Goal: Information Seeking & Learning: Learn about a topic

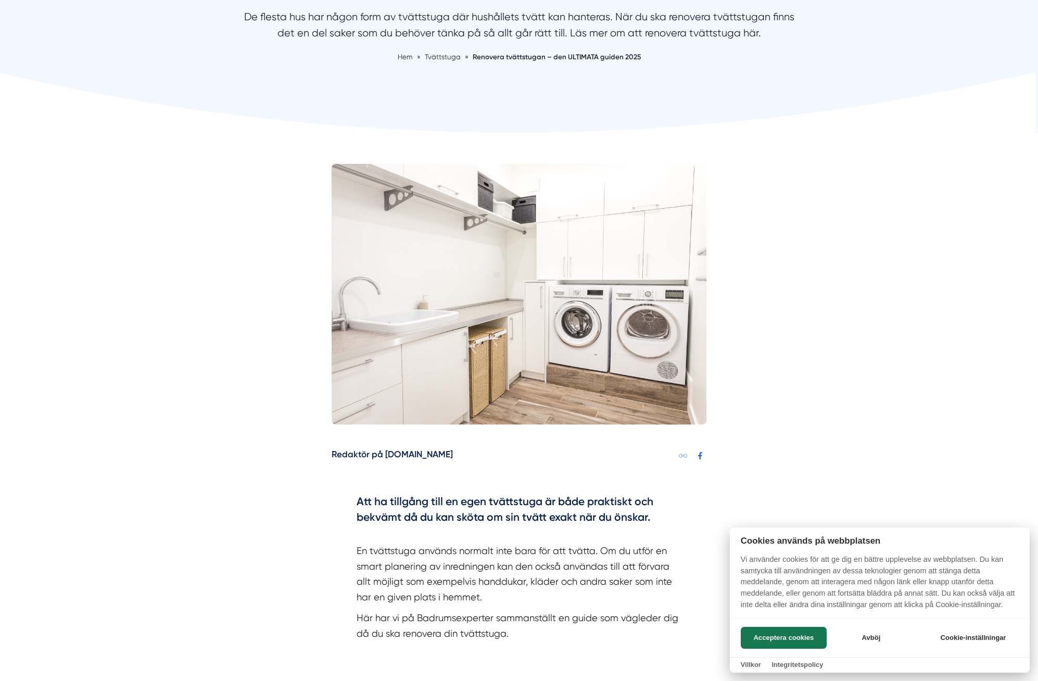
scroll to position [155, 0]
drag, startPoint x: 513, startPoint y: 502, endPoint x: 517, endPoint y: 520, distance: 18.7
click at [517, 520] on div at bounding box center [519, 340] width 1038 height 681
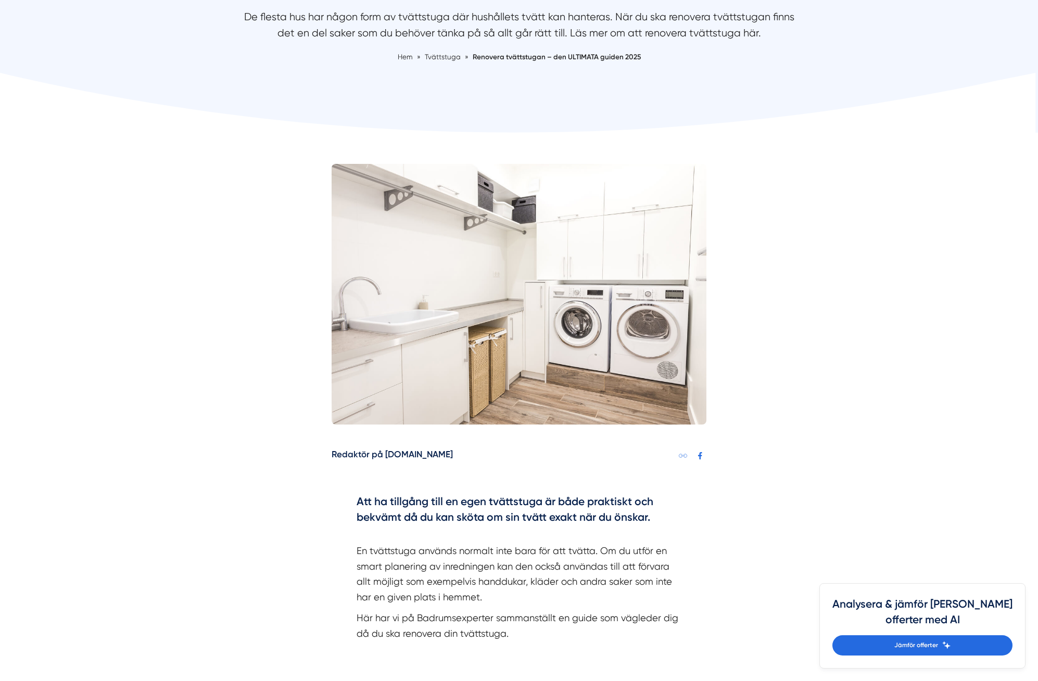
click at [517, 520] on h4 "Att ha tillgång till en egen tvättstuga är både praktiskt och bekvämt då du kan…" at bounding box center [518, 511] width 325 height 34
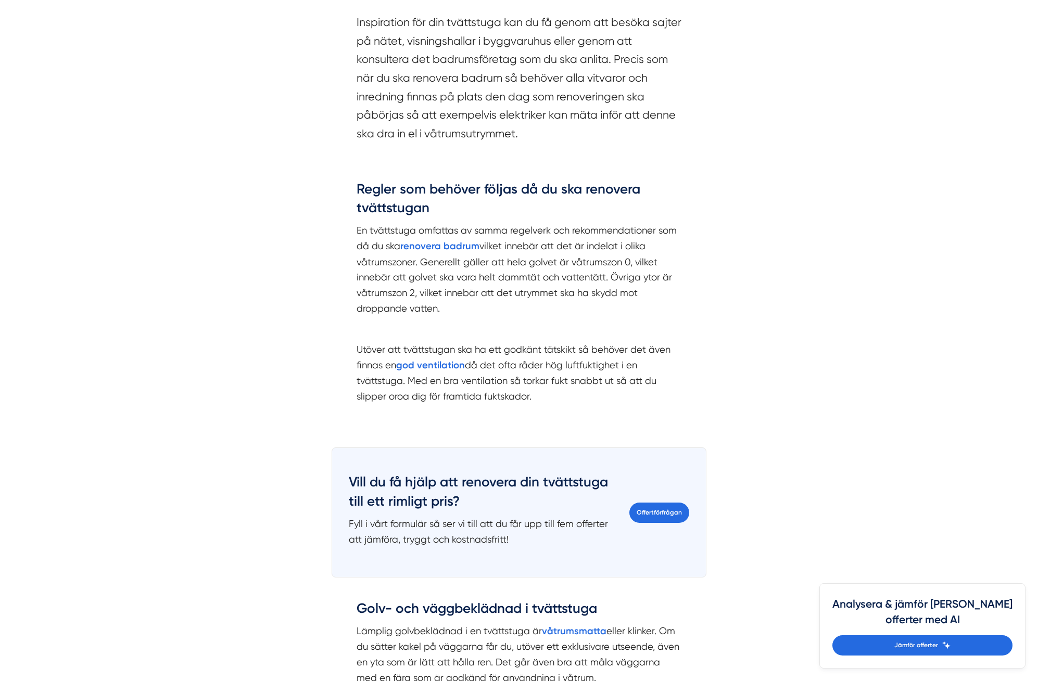
scroll to position [985, 0]
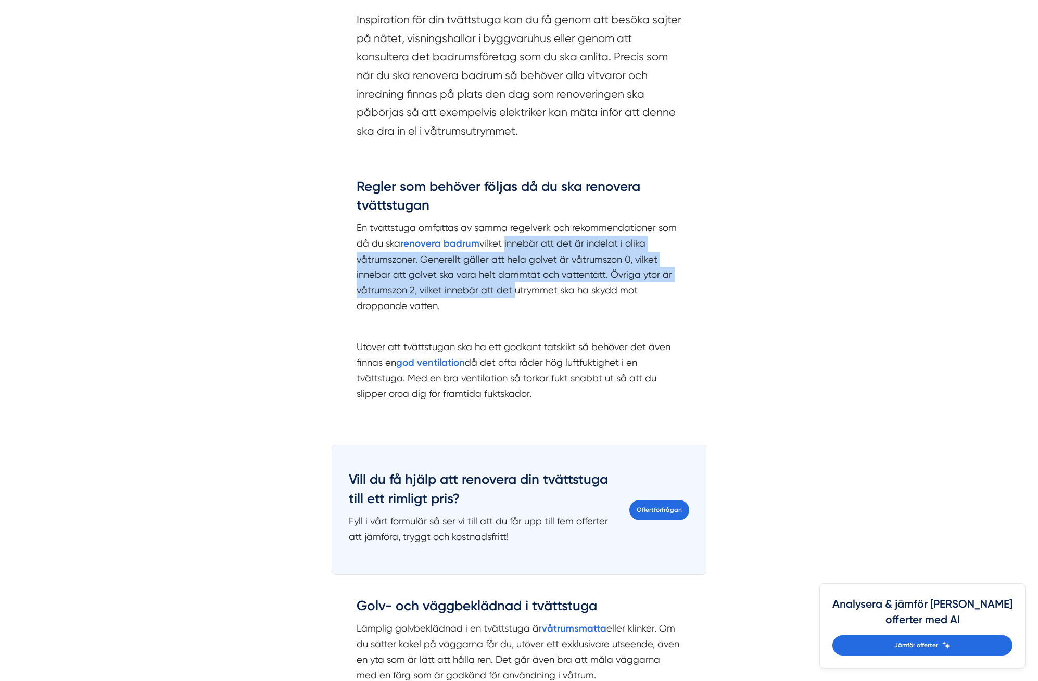
drag, startPoint x: 505, startPoint y: 229, endPoint x: 510, endPoint y: 283, distance: 53.9
click at [510, 283] on p "En tvättstuga omfattas av samma regelverk och rekommendationer som då du ska re…" at bounding box center [518, 266] width 325 height 93
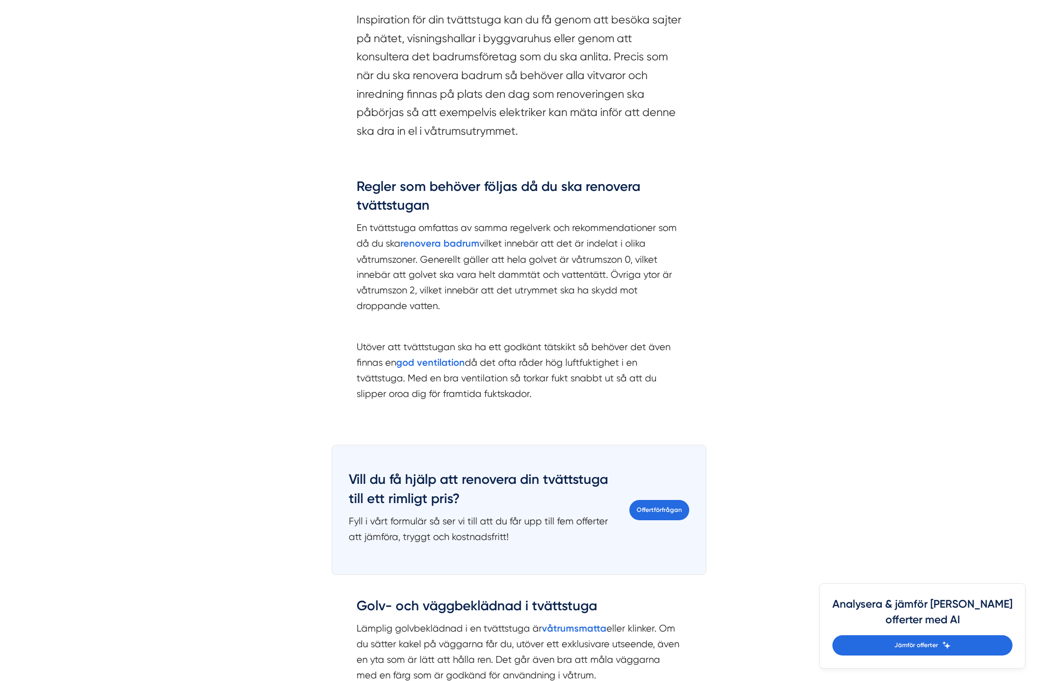
drag, startPoint x: 510, startPoint y: 288, endPoint x: 500, endPoint y: 249, distance: 40.4
click at [500, 249] on p "En tvättstuga omfattas av samma regelverk och rekommendationer som då du ska re…" at bounding box center [518, 266] width 325 height 93
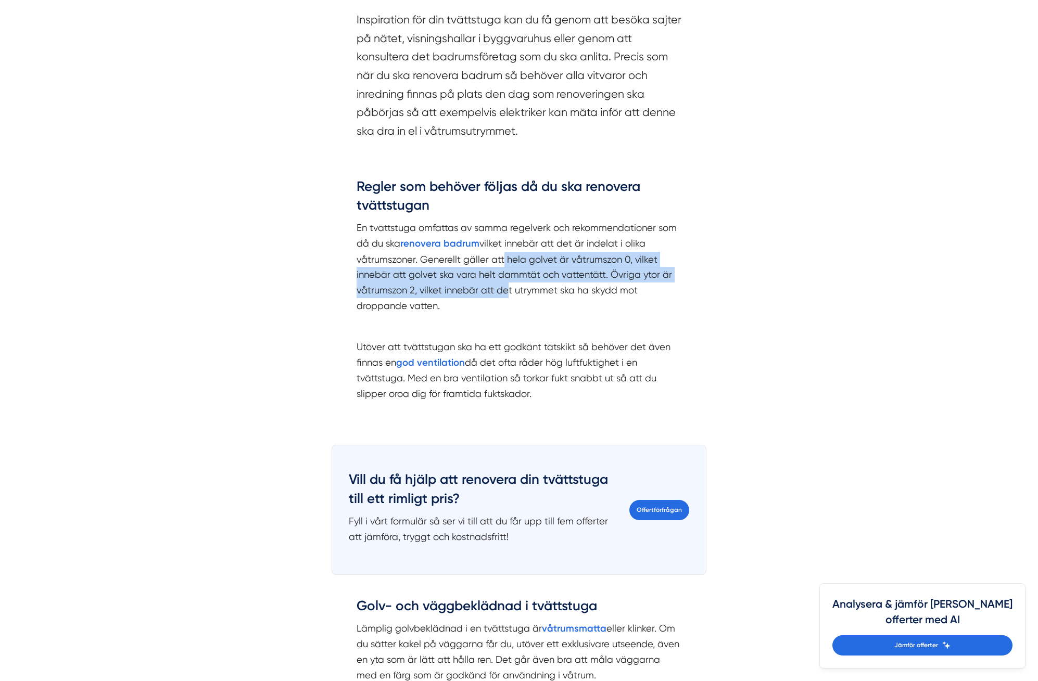
drag, startPoint x: 498, startPoint y: 247, endPoint x: 500, endPoint y: 282, distance: 34.9
click at [500, 282] on p "En tvättstuga omfattas av samma regelverk och rekommendationer som då du ska re…" at bounding box center [518, 266] width 325 height 93
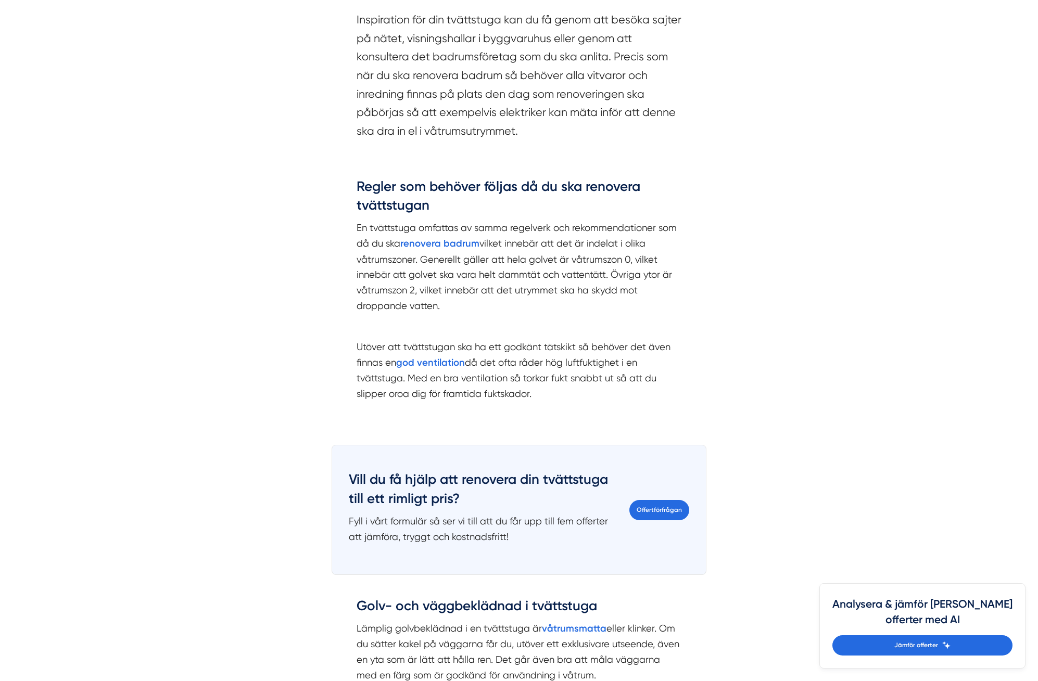
drag, startPoint x: 499, startPoint y: 293, endPoint x: 491, endPoint y: 257, distance: 37.2
click at [491, 257] on p "En tvättstuga omfattas av samma regelverk och rekommendationer som då du ska re…" at bounding box center [518, 266] width 325 height 93
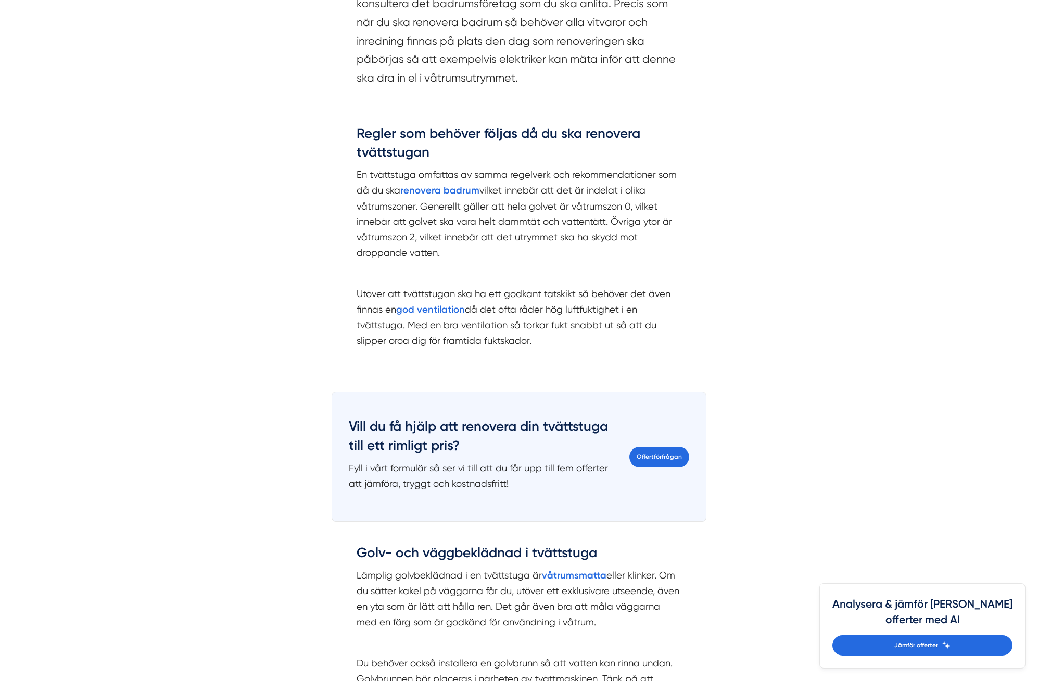
scroll to position [1040, 0]
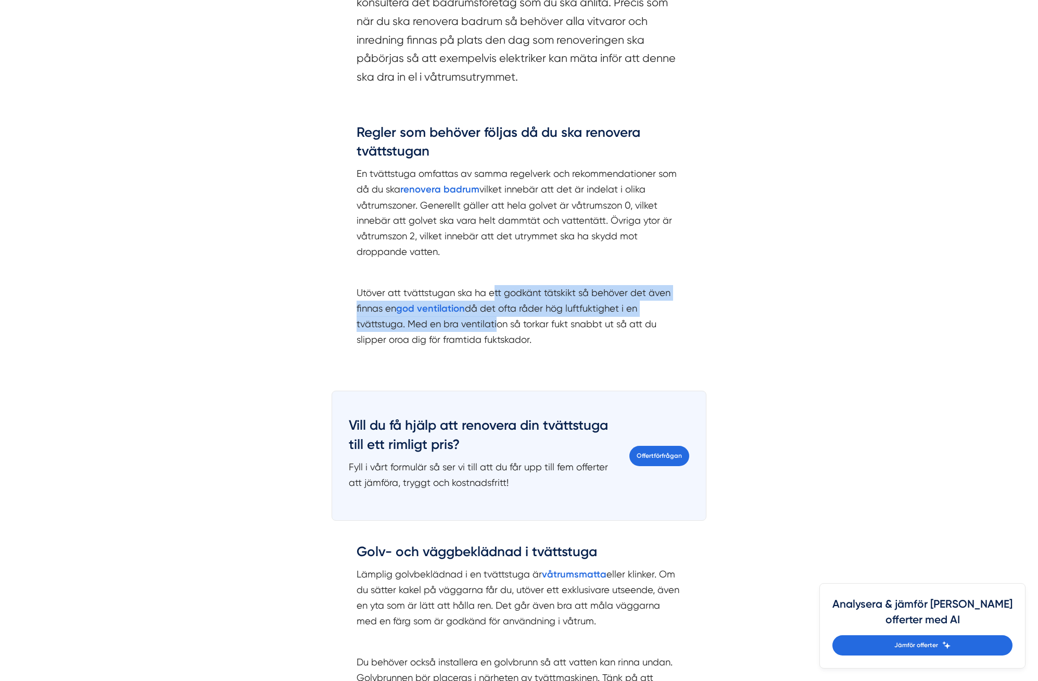
drag, startPoint x: 492, startPoint y: 277, endPoint x: 493, endPoint y: 316, distance: 39.6
click at [493, 316] on p "Utöver att tvättstugan ska ha ett godkänt tätskikt så behöver det även finnas e…" at bounding box center [518, 324] width 325 height 78
drag, startPoint x: 493, startPoint y: 316, endPoint x: 486, endPoint y: 294, distance: 23.5
click at [486, 294] on p "Utöver att tvättstugan ska ha ett godkänt tätskikt så behöver det även finnas e…" at bounding box center [518, 324] width 325 height 78
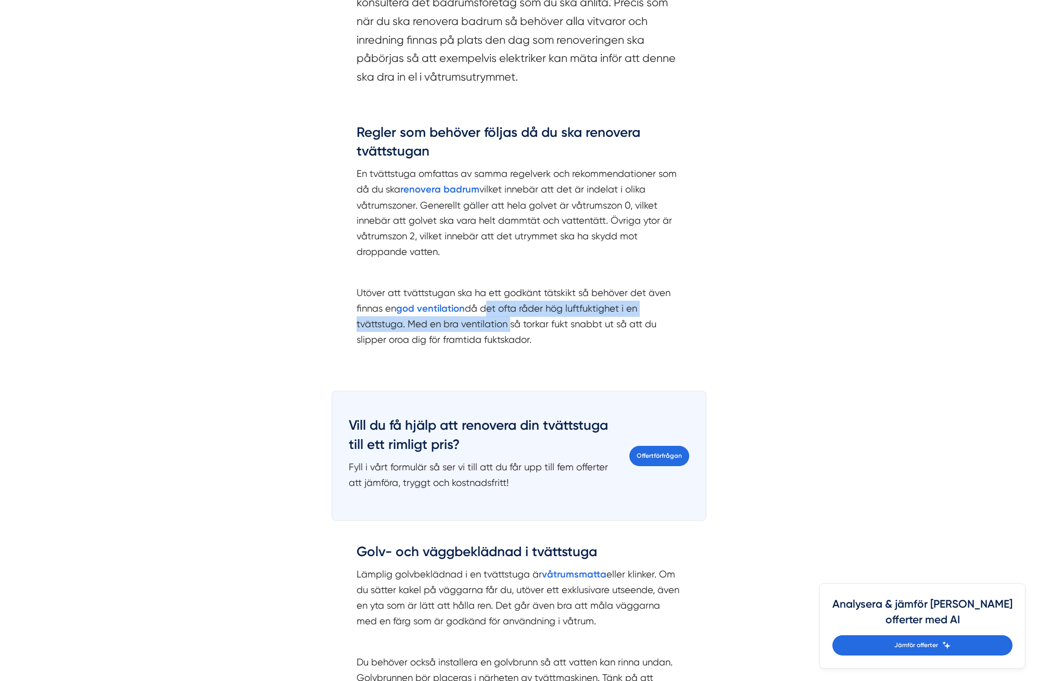
click at [486, 294] on p "Utöver att tvättstugan ska ha ett godkänt tätskikt så behöver det även finnas e…" at bounding box center [518, 324] width 325 height 78
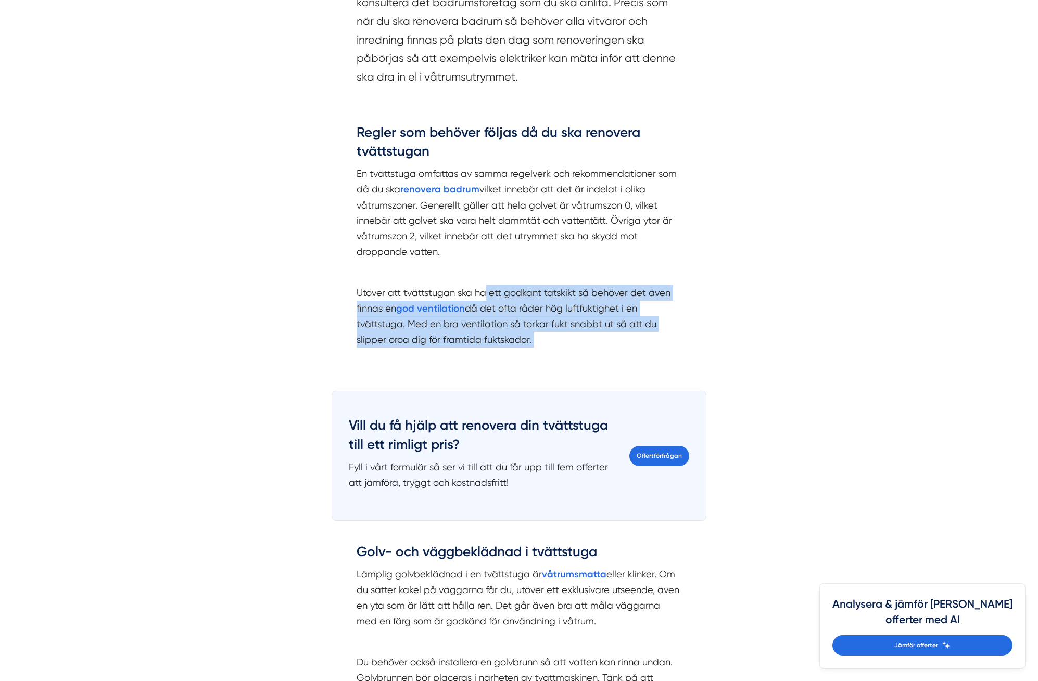
drag, startPoint x: 483, startPoint y: 283, endPoint x: 493, endPoint y: 352, distance: 69.3
click at [493, 352] on div "Regler som behöver följas då du ska renovera tvättstugan En tvättstuga omfattas…" at bounding box center [518, 246] width 375 height 277
click at [501, 324] on p "Utöver att tvättstugan ska ha ett godkänt tätskikt så behöver det även finnas e…" at bounding box center [518, 324] width 325 height 78
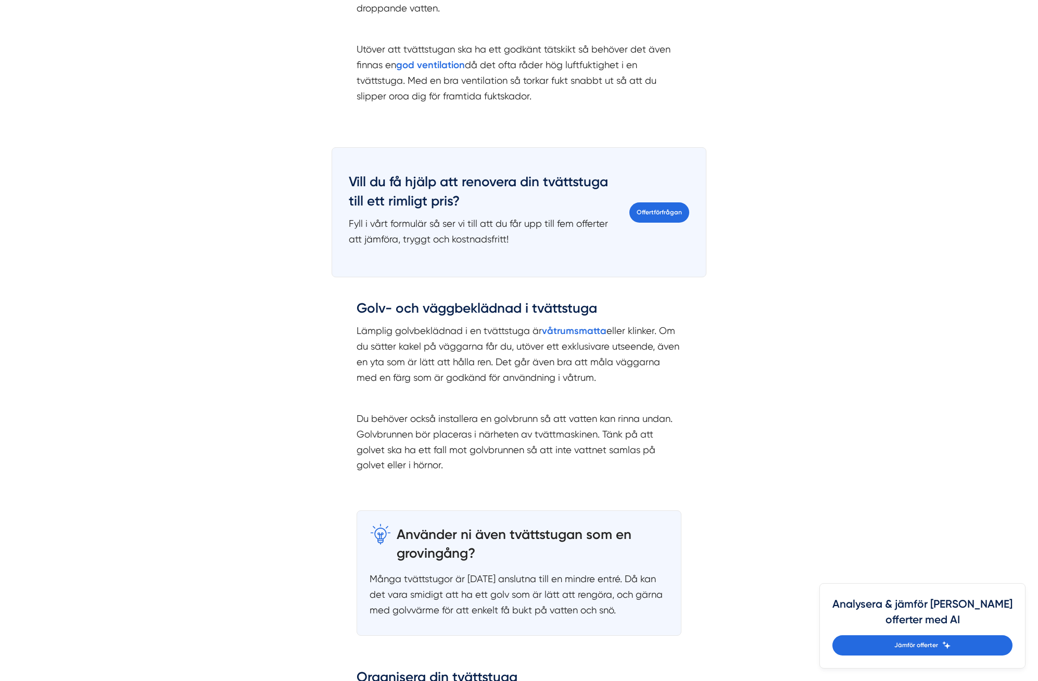
scroll to position [1289, 0]
